Goal: Task Accomplishment & Management: Use online tool/utility

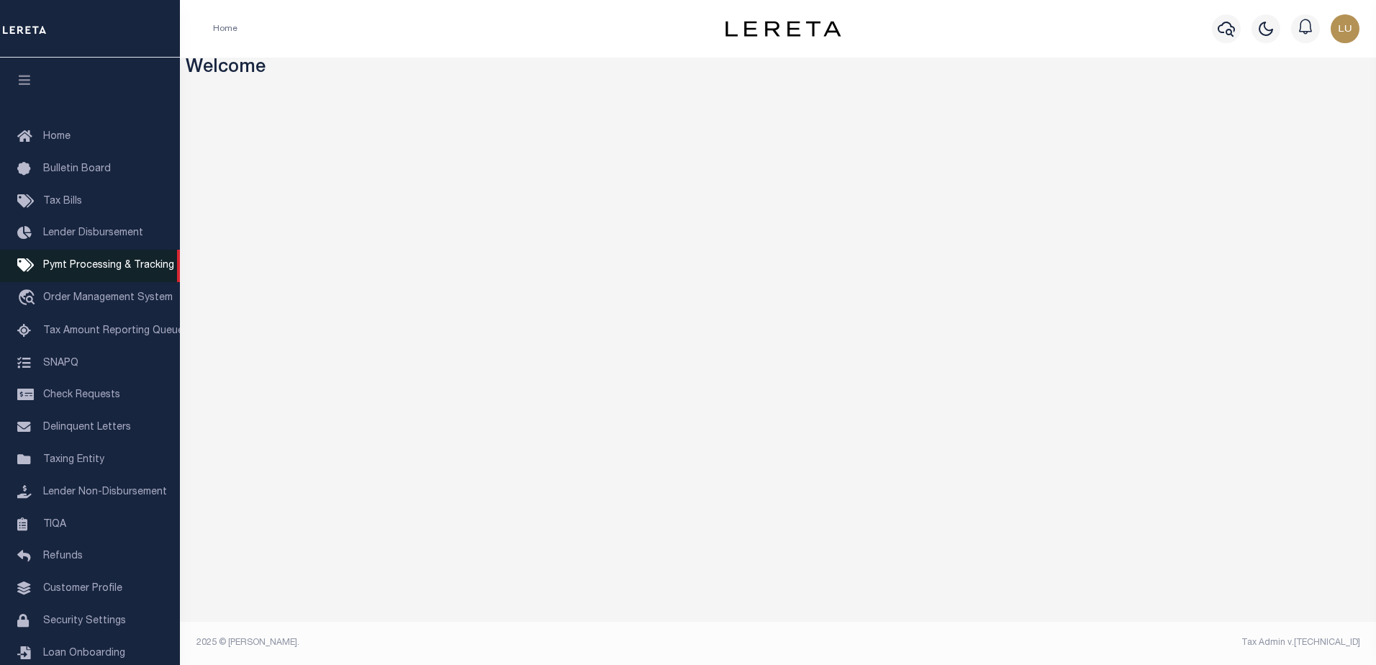
click at [87, 271] on span "Pymt Processing & Tracking" at bounding box center [108, 265] width 131 height 10
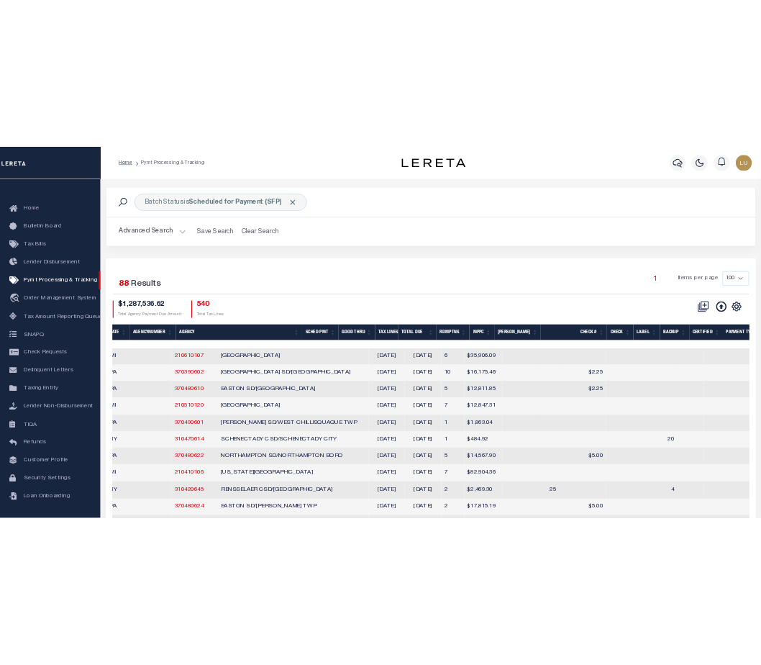
scroll to position [0, 211]
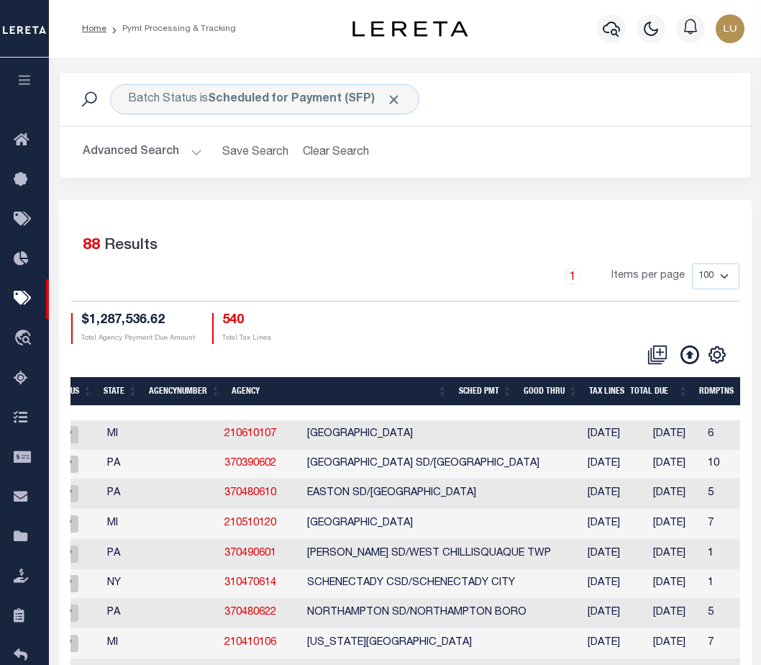
click at [480, 266] on div "1 Items per page 100 200 500 1000" at bounding box center [405, 281] width 668 height 37
